Goal: Information Seeking & Learning: Learn about a topic

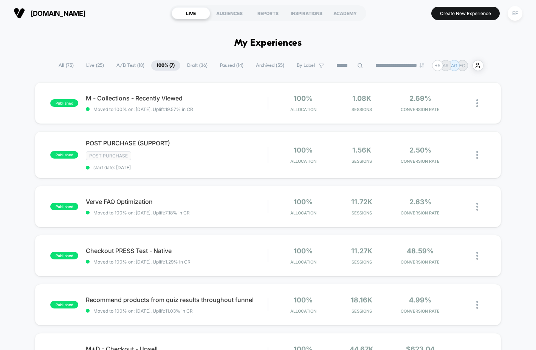
click at [122, 67] on span "A/B Test ( 18 )" at bounding box center [130, 65] width 39 height 10
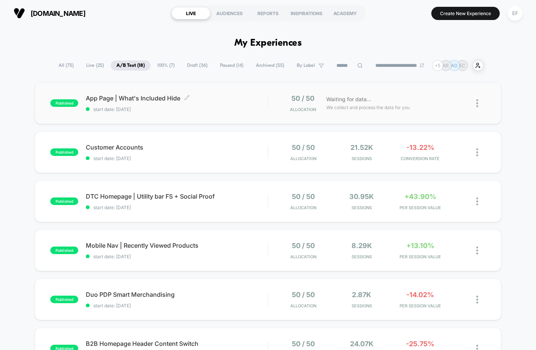
click at [233, 101] on span "App Page | What's Included Hide Click to edit experience details" at bounding box center [177, 98] width 182 height 8
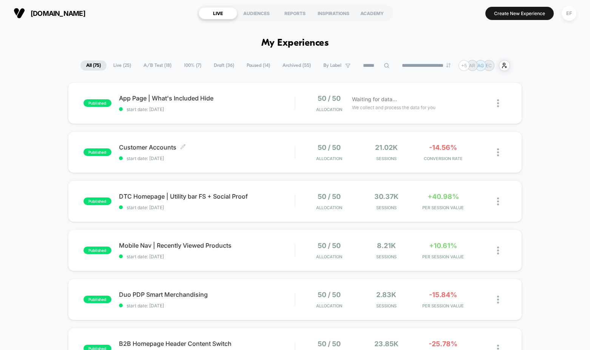
click at [284, 151] on span "Customer Accounts Click to edit experience details" at bounding box center [207, 148] width 176 height 8
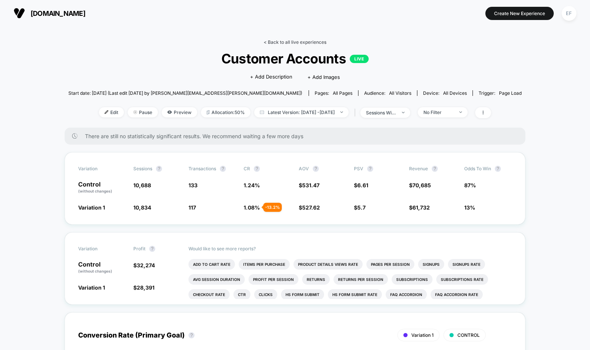
click at [317, 41] on link "< Back to all live experiences" at bounding box center [295, 42] width 63 height 6
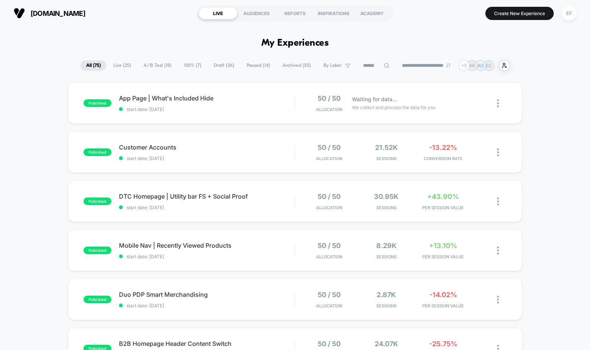
click at [156, 62] on span "A/B Test ( 18 )" at bounding box center [157, 65] width 39 height 10
click at [182, 66] on span "100% ( 7 )" at bounding box center [193, 65] width 29 height 10
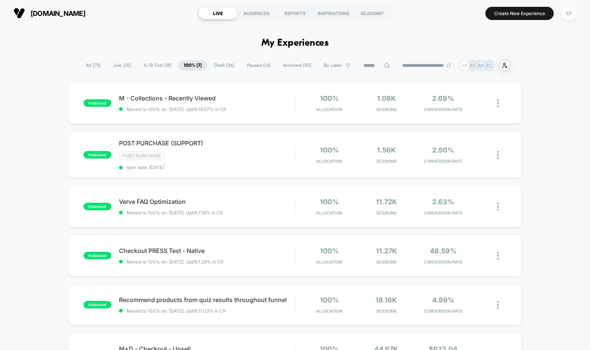
click at [153, 65] on span "A/B Test ( 18 )" at bounding box center [157, 65] width 39 height 10
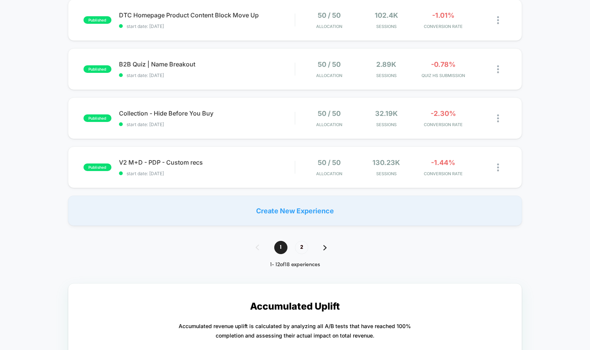
scroll to position [574, 0]
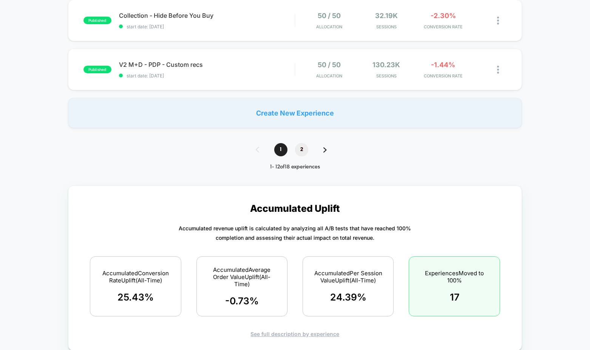
click at [297, 152] on span "2" at bounding box center [301, 149] width 13 height 13
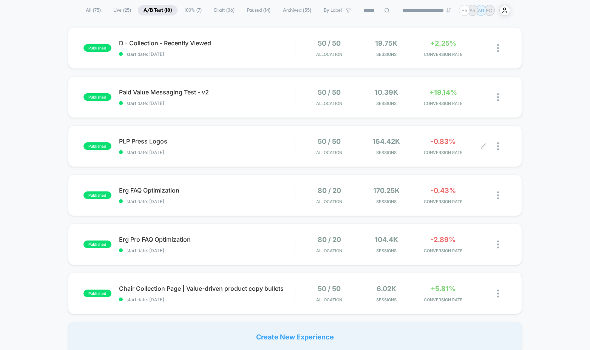
scroll to position [15, 0]
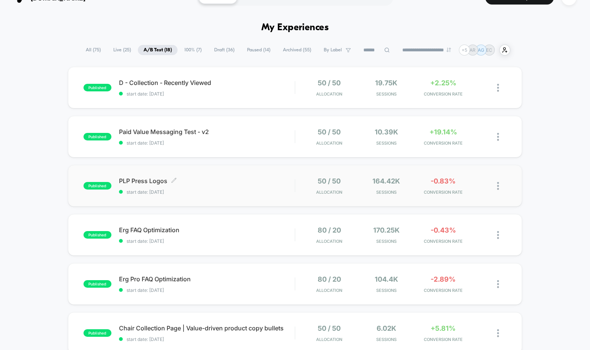
click at [289, 192] on span "start date: [DATE]" at bounding box center [207, 192] width 176 height 6
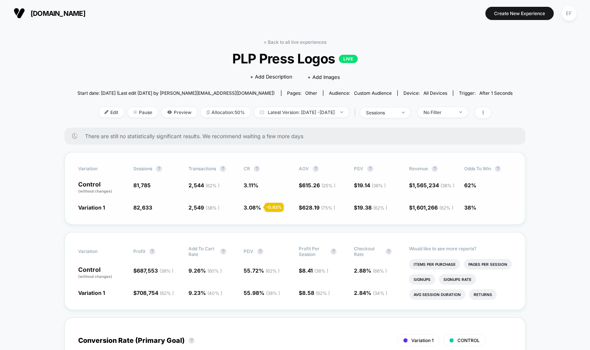
scroll to position [6, 0]
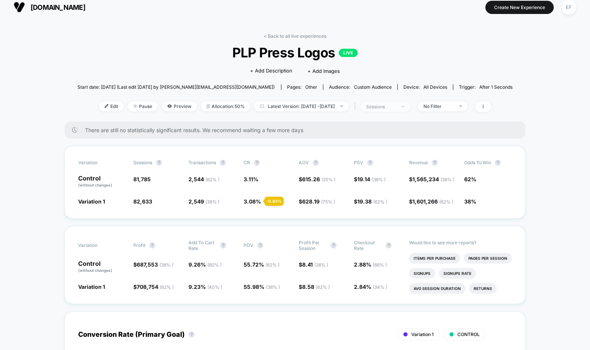
click at [380, 109] on div "sessions" at bounding box center [381, 107] width 30 height 6
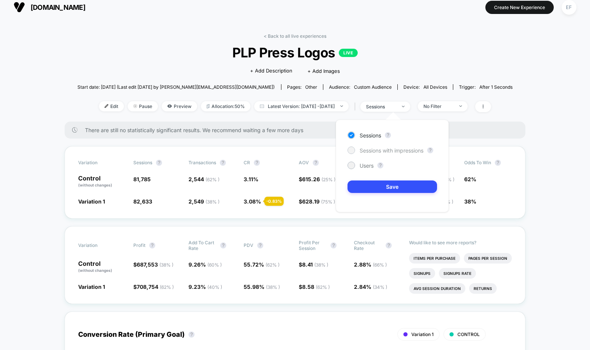
click at [378, 154] on div "Sessions with impressions" at bounding box center [386, 151] width 76 height 8
click at [369, 185] on button "Save" at bounding box center [393, 187] width 90 height 12
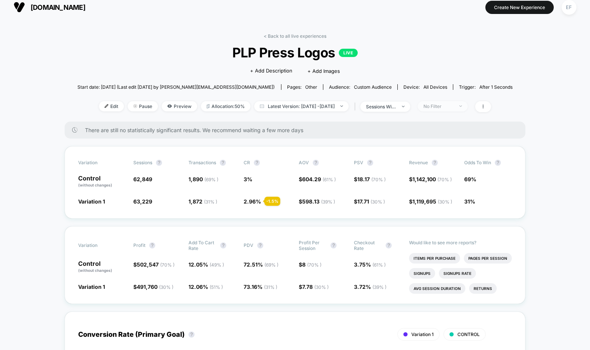
click at [451, 105] on div "No Filter" at bounding box center [439, 107] width 30 height 6
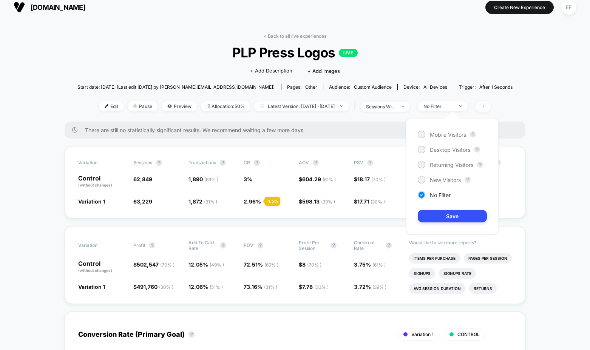
click at [491, 108] on span at bounding box center [483, 106] width 16 height 11
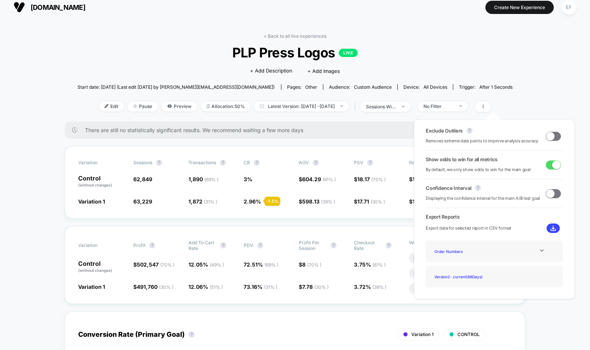
click at [551, 135] on span at bounding box center [550, 136] width 8 height 8
click at [552, 135] on span at bounding box center [556, 136] width 8 height 8
click at [551, 135] on span at bounding box center [550, 136] width 8 height 8
click at [552, 135] on span at bounding box center [556, 136] width 8 height 8
click at [386, 107] on div "sessions with impression" at bounding box center [381, 107] width 30 height 6
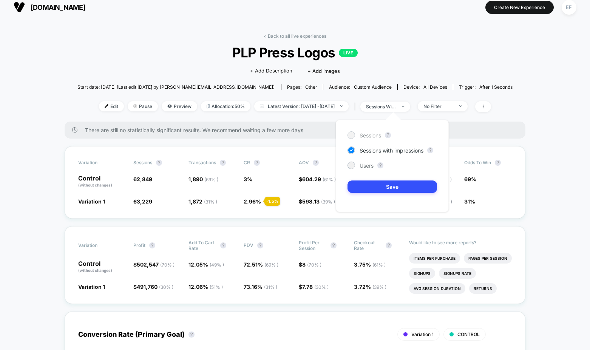
click at [368, 134] on span "Sessions" at bounding box center [371, 135] width 22 height 6
click at [364, 187] on button "Save" at bounding box center [393, 187] width 90 height 12
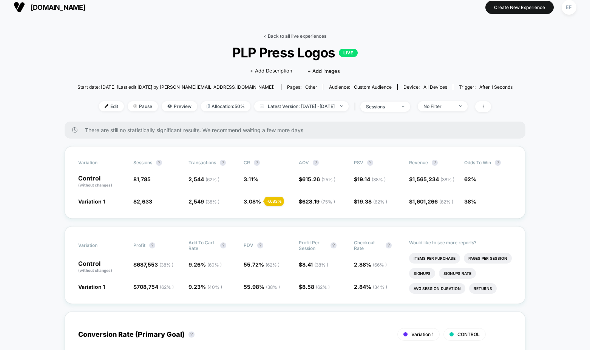
click at [277, 34] on link "< Back to all live experiences" at bounding box center [295, 36] width 63 height 6
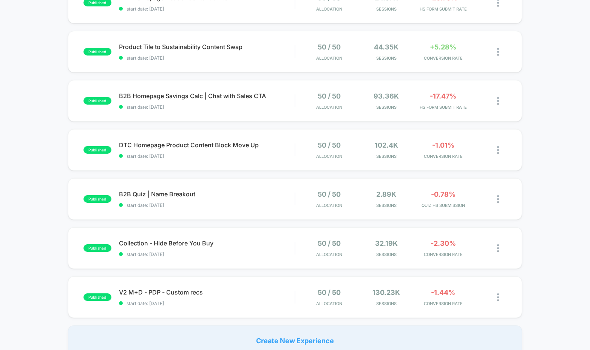
scroll to position [384, 0]
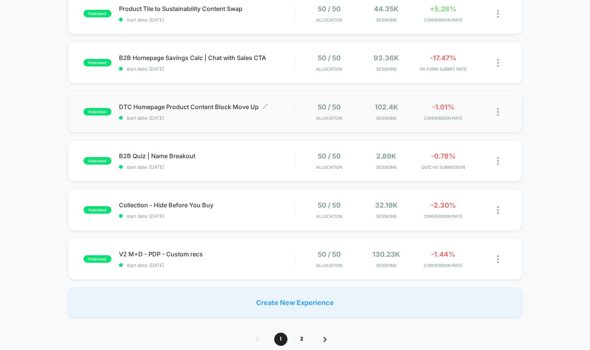
click at [247, 114] on div "DTC Homepage Product Content Block Move Up Click to edit experience details Cli…" at bounding box center [207, 112] width 176 height 18
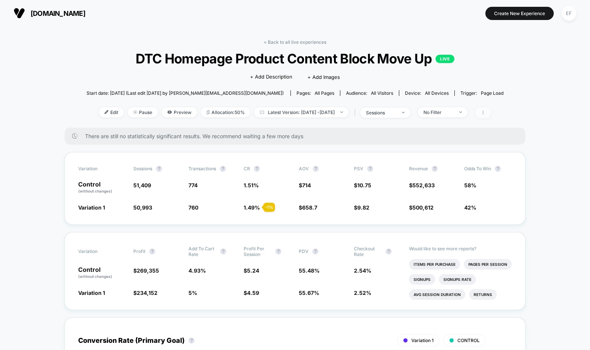
click at [485, 110] on icon at bounding box center [483, 112] width 5 height 5
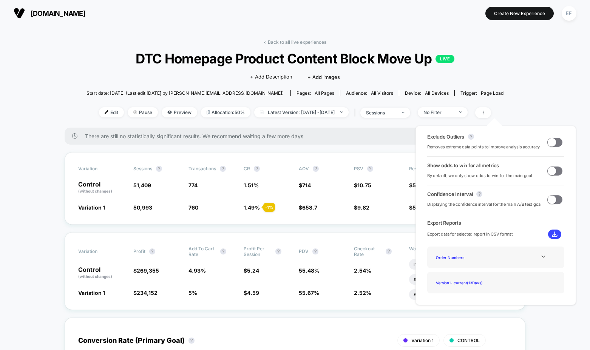
click at [557, 144] on span at bounding box center [554, 142] width 15 height 9
click at [557, 144] on span at bounding box center [558, 142] width 8 height 8
click at [551, 171] on span at bounding box center [552, 171] width 8 height 8
click at [551, 142] on span at bounding box center [552, 142] width 8 height 8
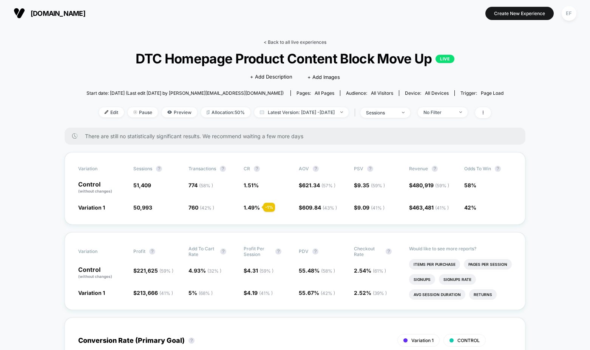
click at [277, 42] on link "< Back to all live experiences" at bounding box center [295, 42] width 63 height 6
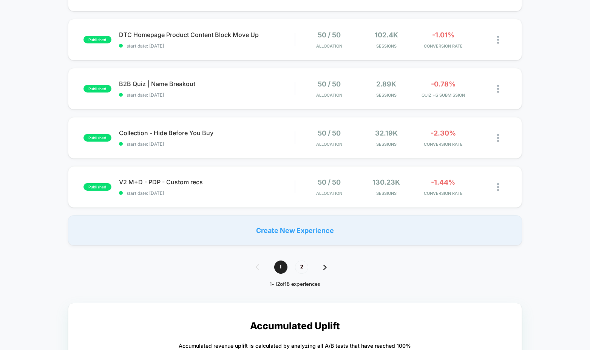
scroll to position [468, 0]
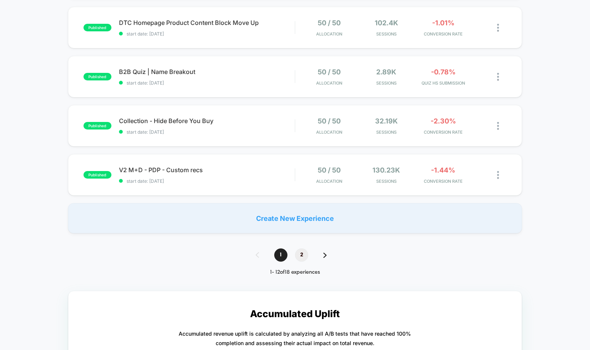
click at [303, 258] on span "2" at bounding box center [301, 255] width 13 height 13
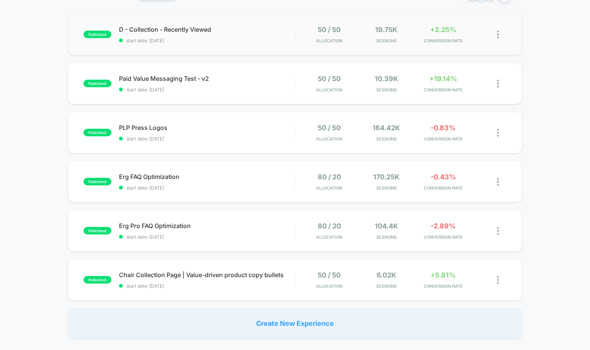
scroll to position [84, 0]
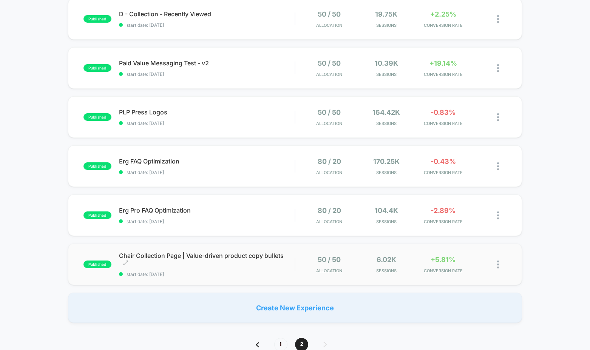
click at [240, 271] on div "Chair Collection Page | Value-driven product copy bullets Click to edit experie…" at bounding box center [207, 264] width 176 height 25
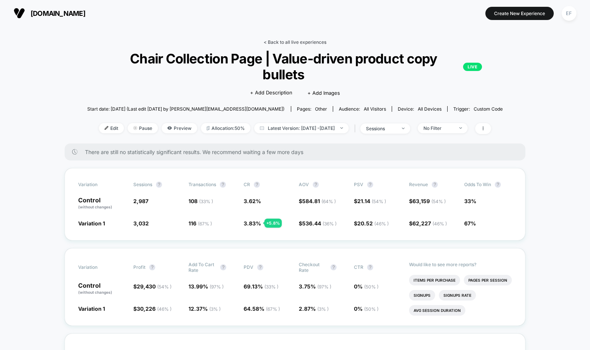
click at [278, 42] on link "< Back to all live experiences" at bounding box center [295, 42] width 63 height 6
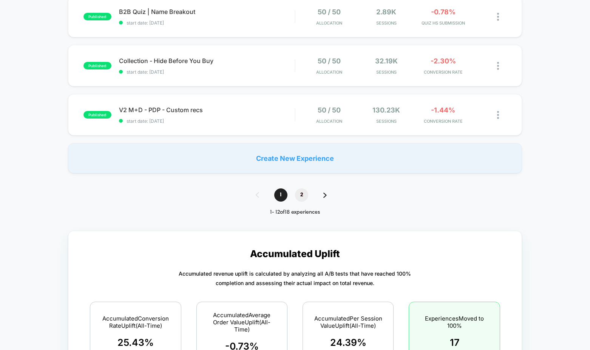
click at [303, 196] on span "2" at bounding box center [301, 195] width 13 height 13
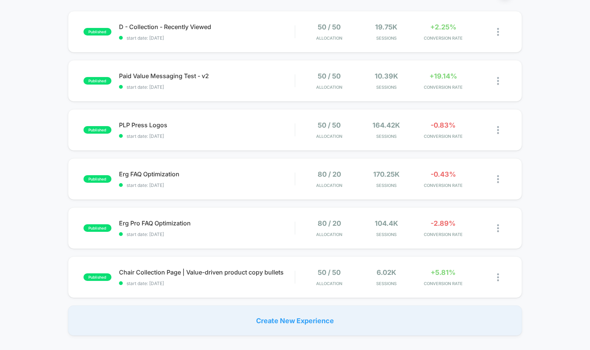
scroll to position [57, 0]
